Goal: Task Accomplishment & Management: Manage account settings

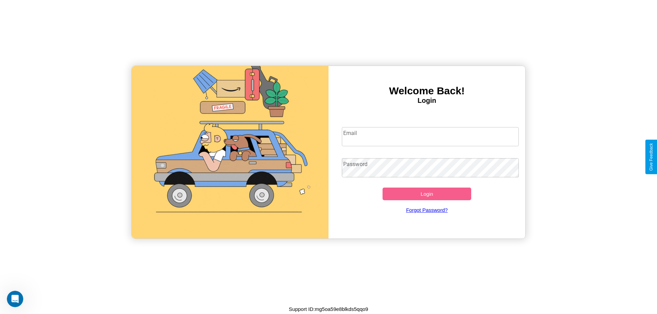
click at [430, 136] on input "Email" at bounding box center [430, 136] width 177 height 19
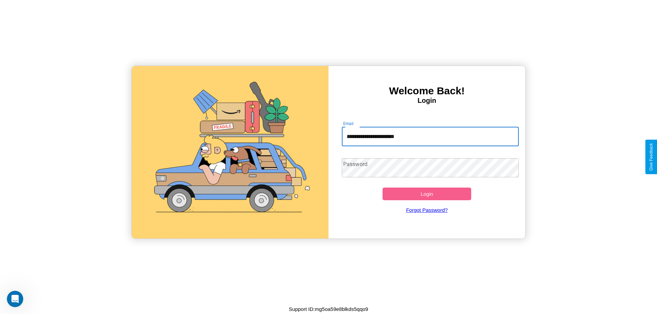
type input "**********"
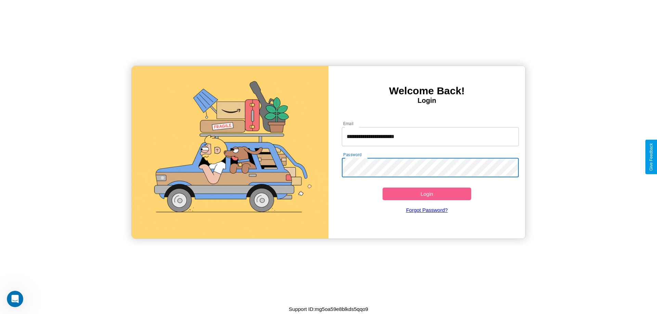
click at [426, 194] on button "Login" at bounding box center [426, 194] width 89 height 13
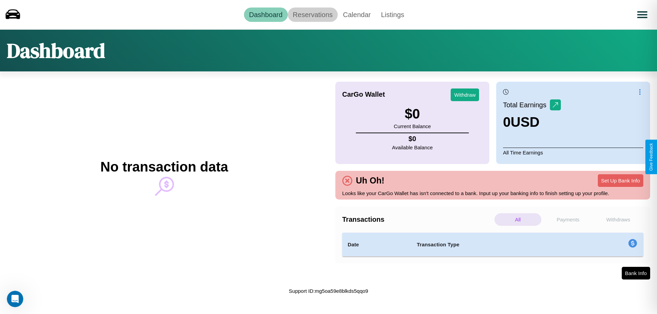
click at [312, 14] on link "Reservations" at bounding box center [313, 15] width 50 height 14
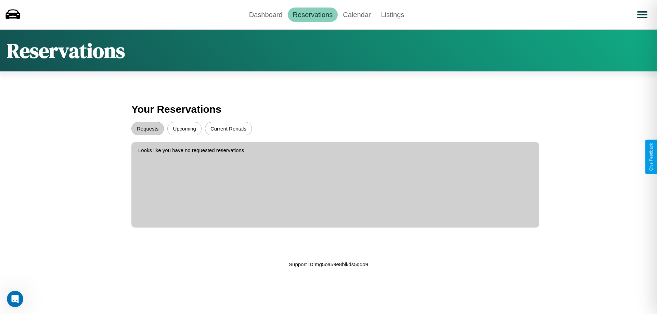
click at [184, 129] on button "Upcoming" at bounding box center [184, 128] width 34 height 13
click at [147, 129] on button "Requests" at bounding box center [147, 128] width 32 height 13
click at [265, 14] on link "Dashboard" at bounding box center [266, 15] width 44 height 14
